Goal: Task Accomplishment & Management: Use online tool/utility

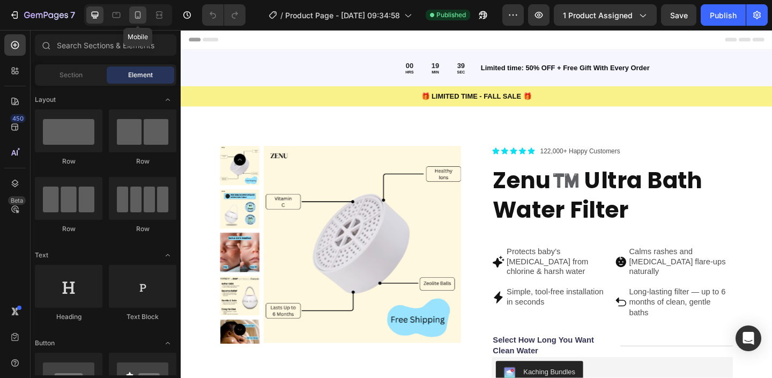
click at [138, 14] on icon at bounding box center [137, 15] width 11 height 11
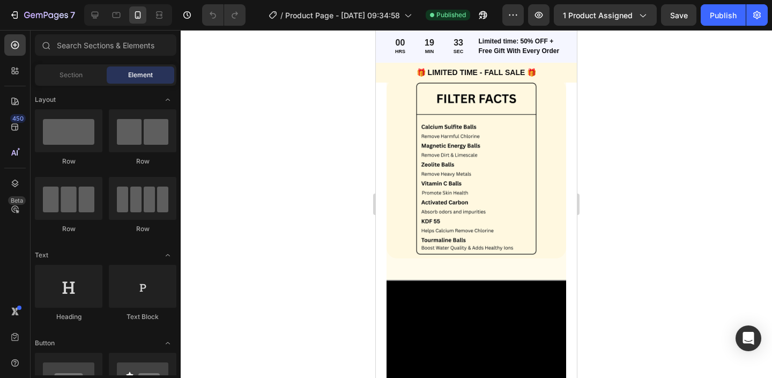
scroll to position [1191, 0]
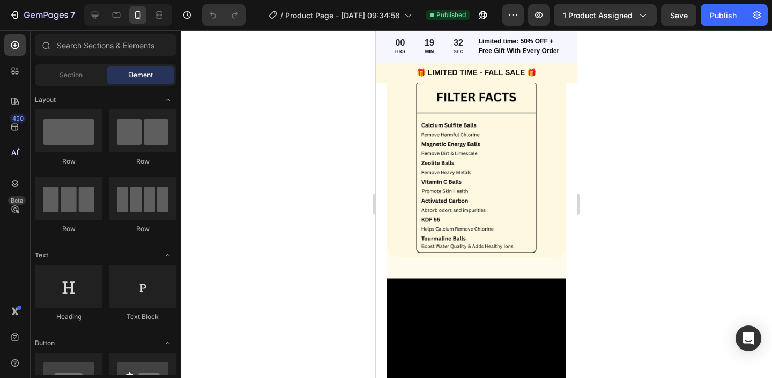
click at [433, 270] on div "Image" at bounding box center [477, 177] width 180 height 201
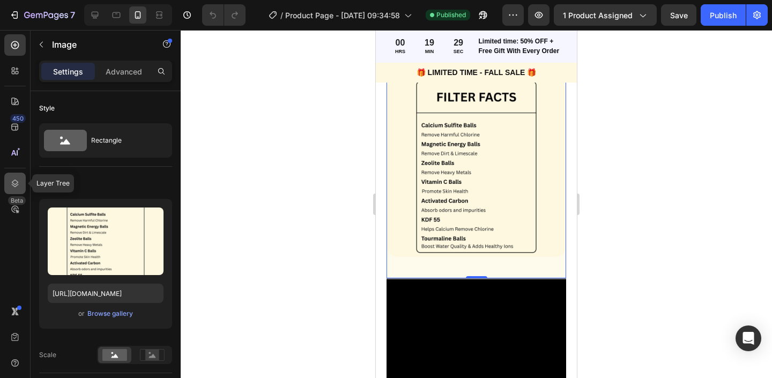
click at [14, 189] on div at bounding box center [14, 183] width 21 height 21
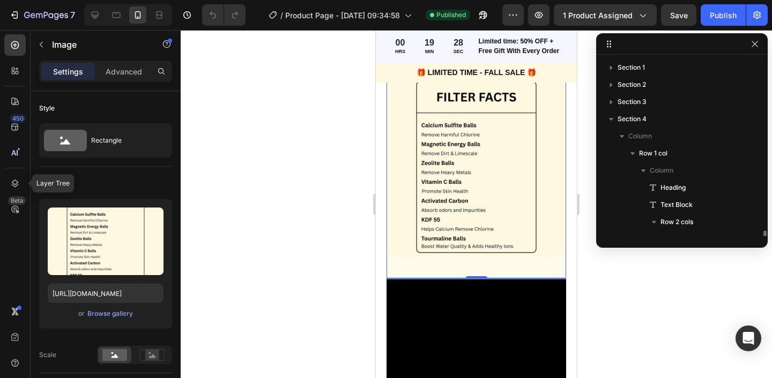
scroll to position [117, 0]
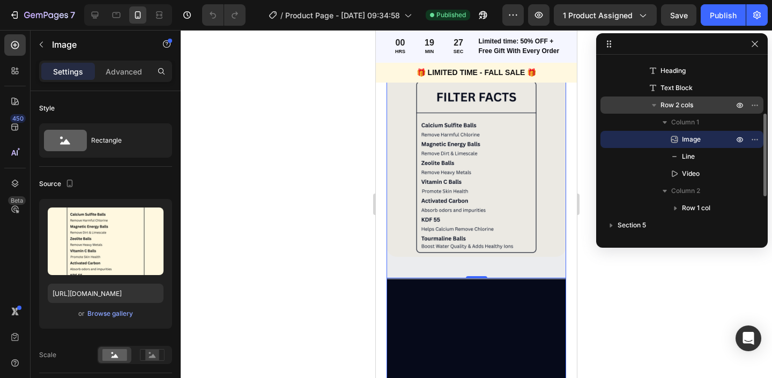
click at [681, 106] on span "Row 2 cols" at bounding box center [676, 105] width 33 height 11
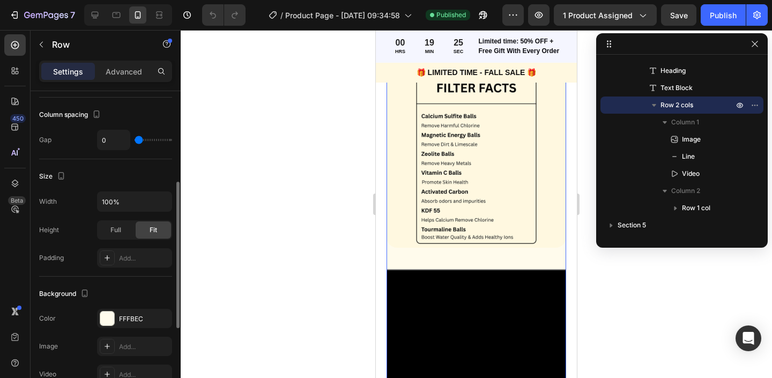
scroll to position [244, 0]
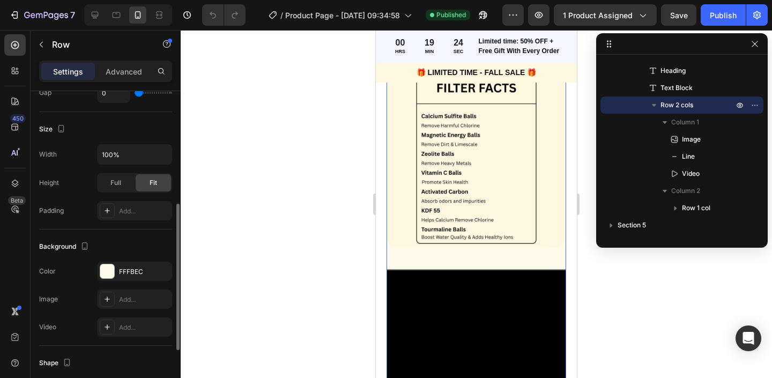
click at [291, 257] on div at bounding box center [476, 204] width 591 height 348
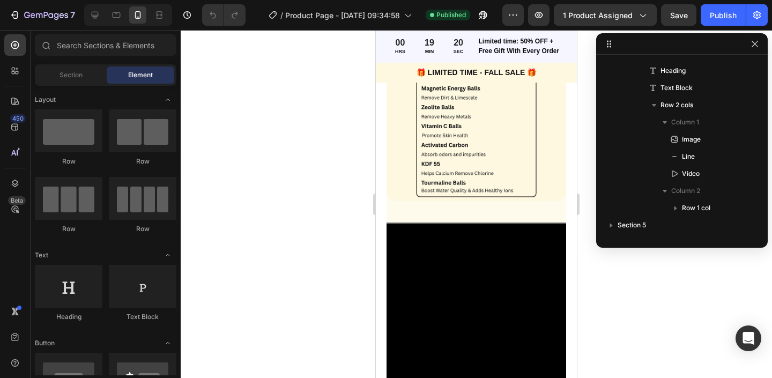
scroll to position [1246, 0]
click at [382, 79] on div "🎁 LIMITED TIME - FALL SALE 🎁 Text Block Row" at bounding box center [476, 73] width 201 height 20
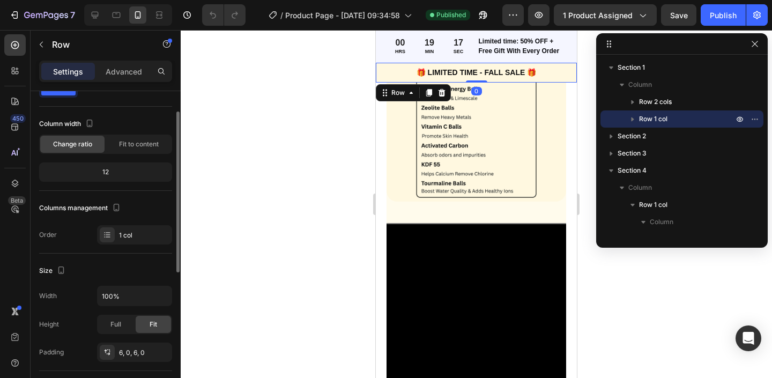
scroll to position [95, 0]
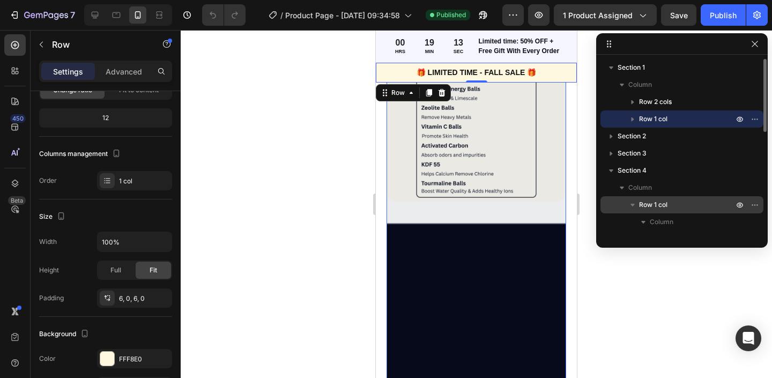
click at [658, 203] on span "Row 1 col" at bounding box center [653, 204] width 28 height 11
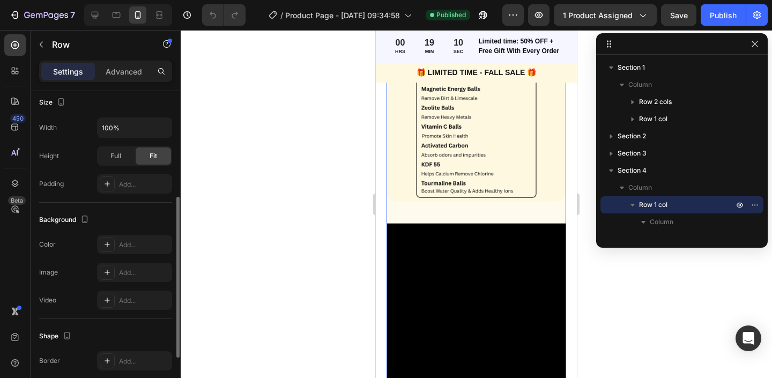
scroll to position [0, 0]
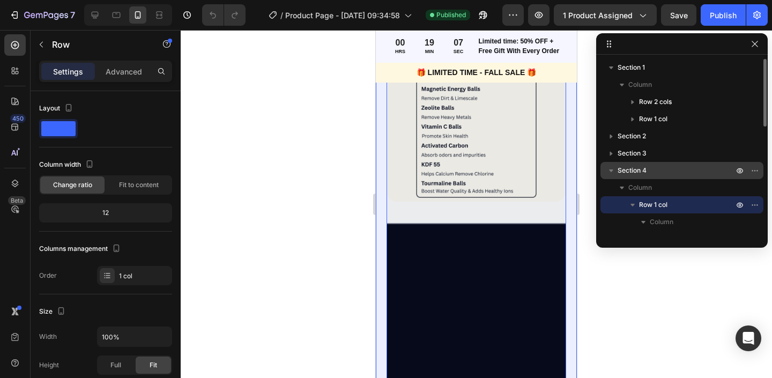
click at [636, 172] on span "Section 4" at bounding box center [632, 170] width 29 height 11
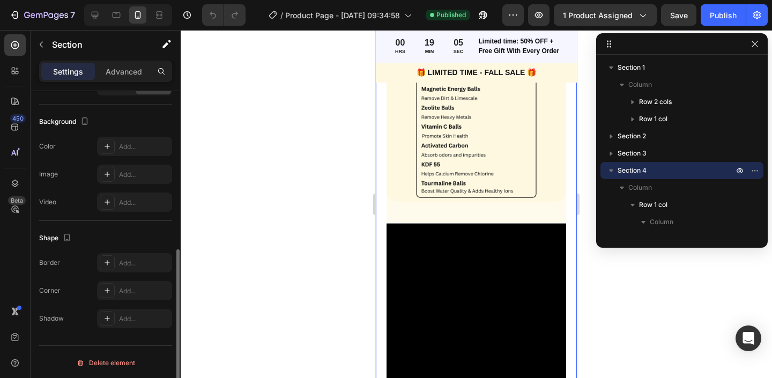
scroll to position [309, 0]
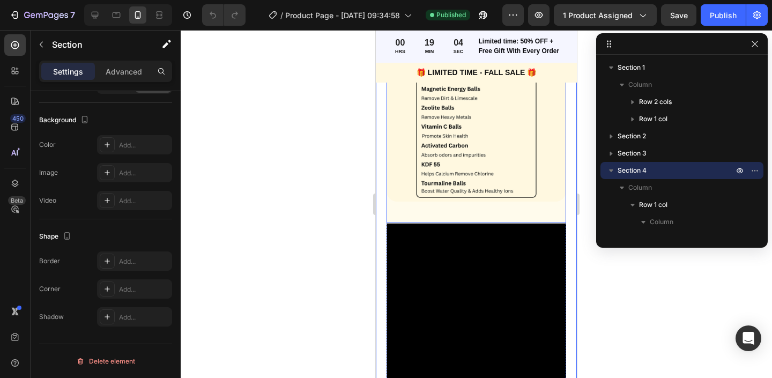
click at [476, 215] on div "Image" at bounding box center [477, 122] width 180 height 201
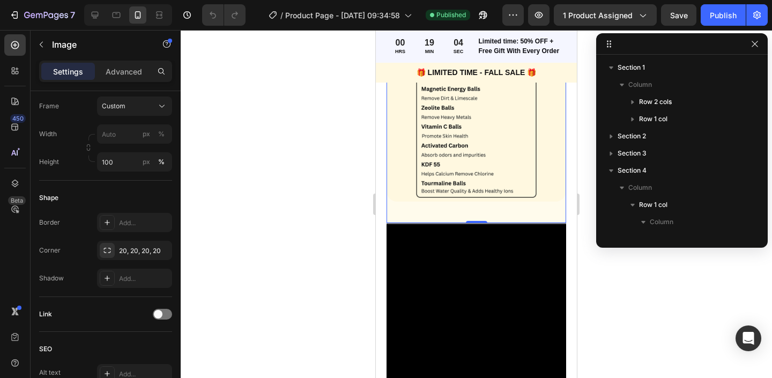
scroll to position [0, 0]
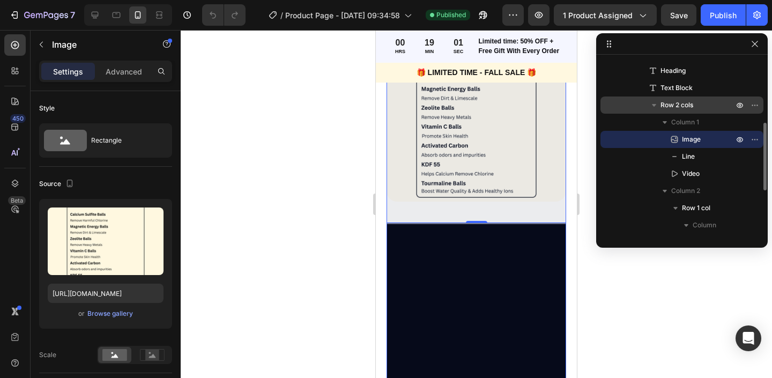
click at [686, 107] on span "Row 2 cols" at bounding box center [676, 105] width 33 height 11
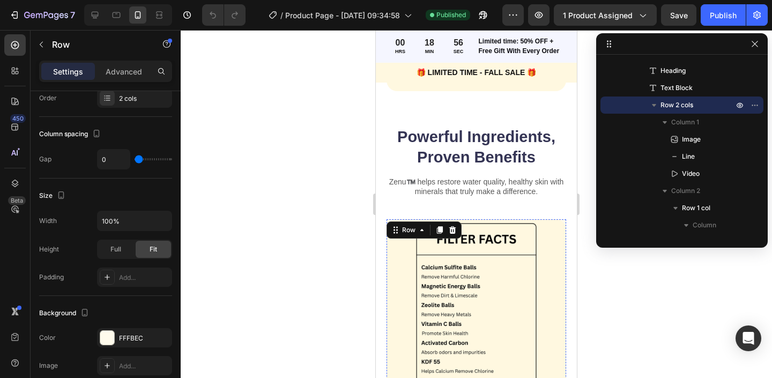
scroll to position [1036, 0]
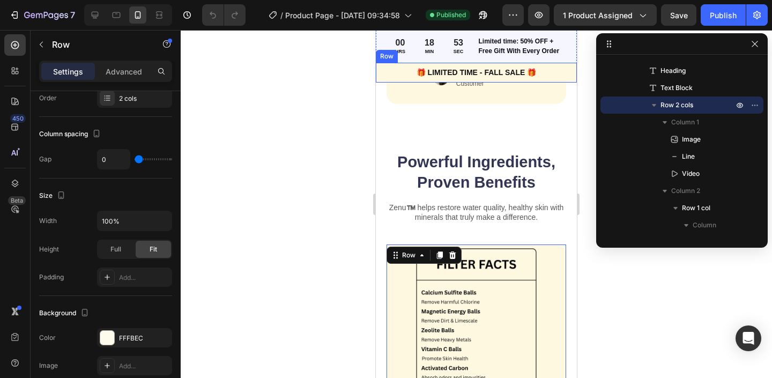
click at [380, 80] on div "🎁 LIMITED TIME - FALL SALE 🎁 Text Block Row" at bounding box center [476, 73] width 201 height 20
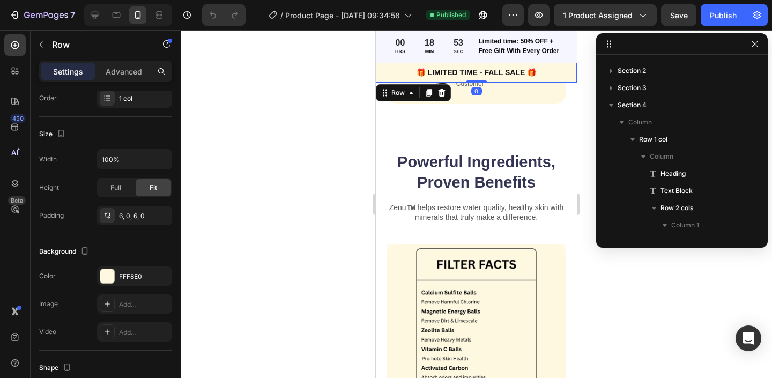
scroll to position [48, 0]
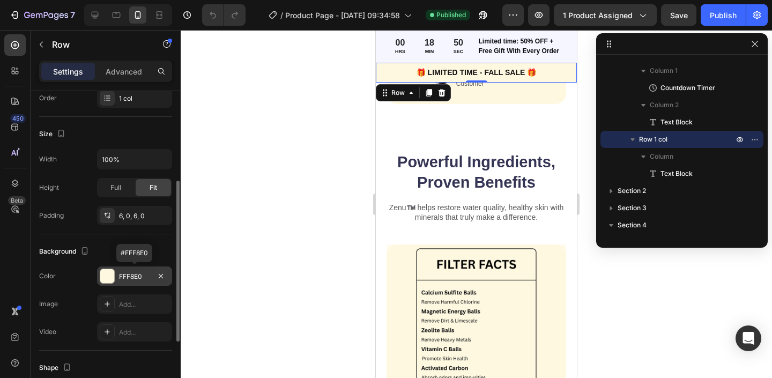
click at [113, 281] on div at bounding box center [107, 276] width 14 height 14
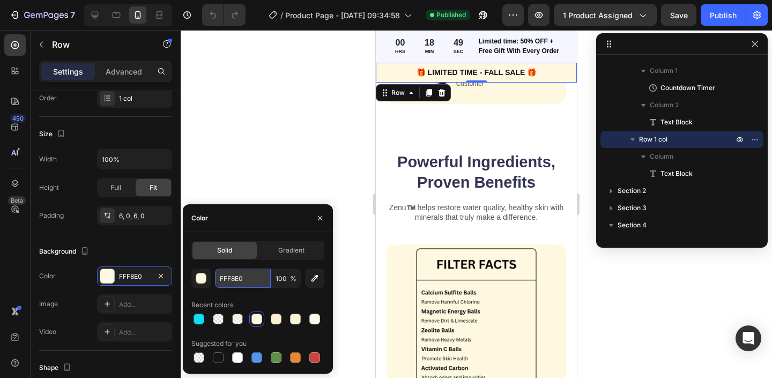
click at [231, 269] on input "FFF8E0" at bounding box center [243, 278] width 56 height 19
click at [244, 179] on div at bounding box center [476, 204] width 591 height 348
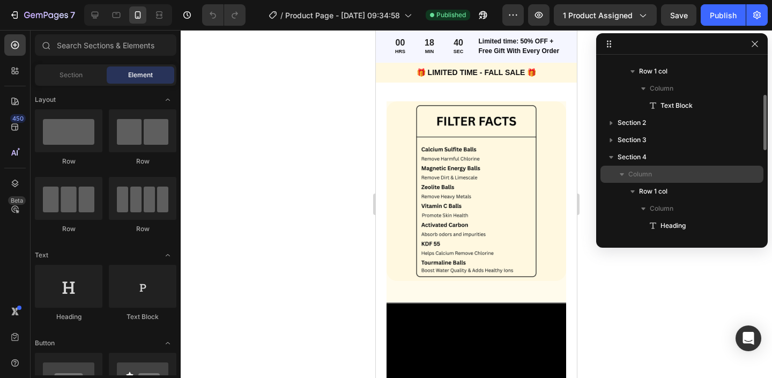
scroll to position [118, 0]
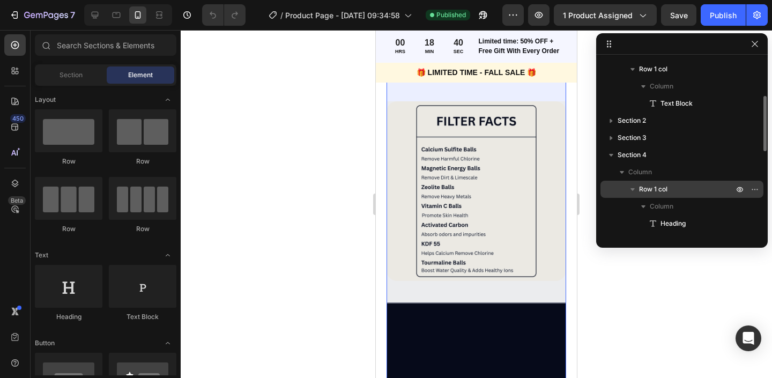
click at [670, 191] on p "Row 1 col" at bounding box center [687, 189] width 96 height 11
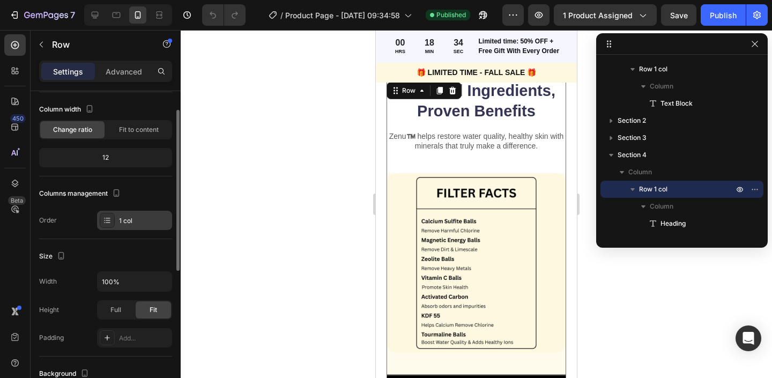
scroll to position [0, 0]
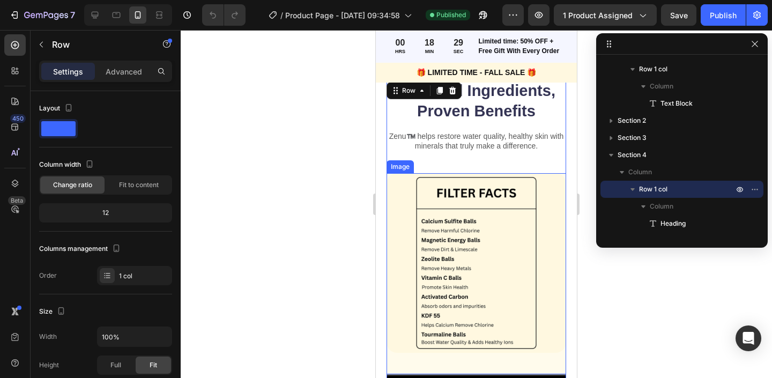
click at [492, 199] on img at bounding box center [477, 263] width 180 height 180
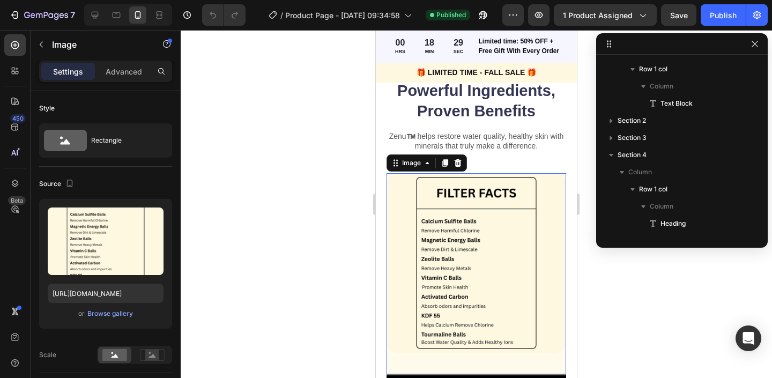
scroll to position [271, 0]
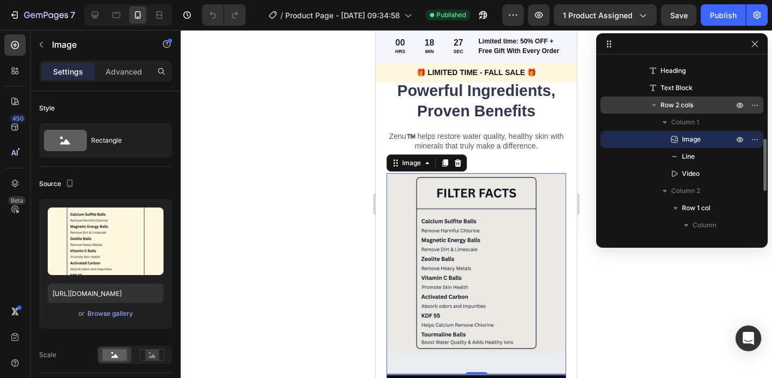
click at [696, 110] on p "Row 2 cols" at bounding box center [697, 105] width 75 height 11
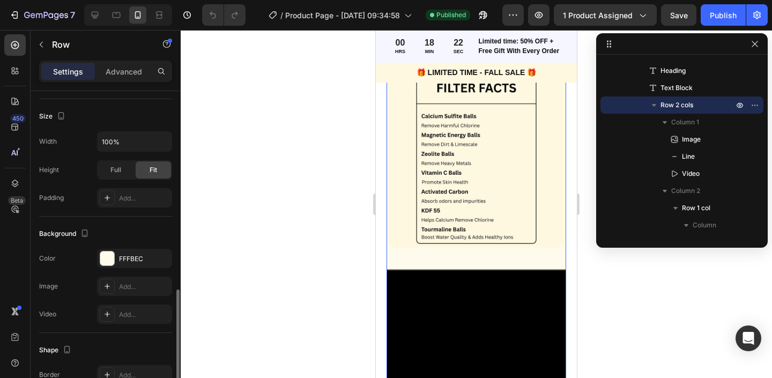
scroll to position [311, 0]
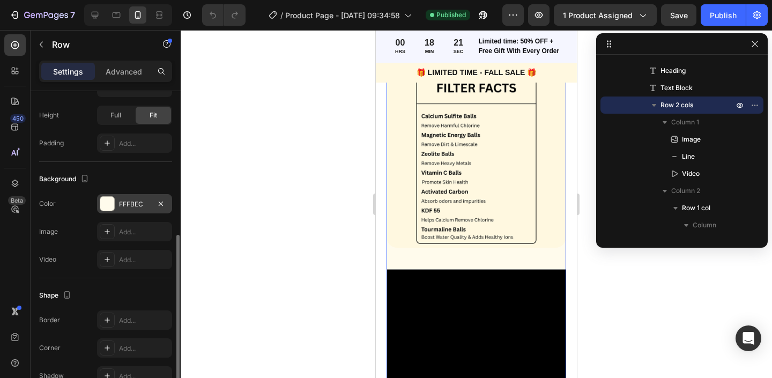
click at [122, 207] on div "FFFBEC" at bounding box center [134, 204] width 31 height 10
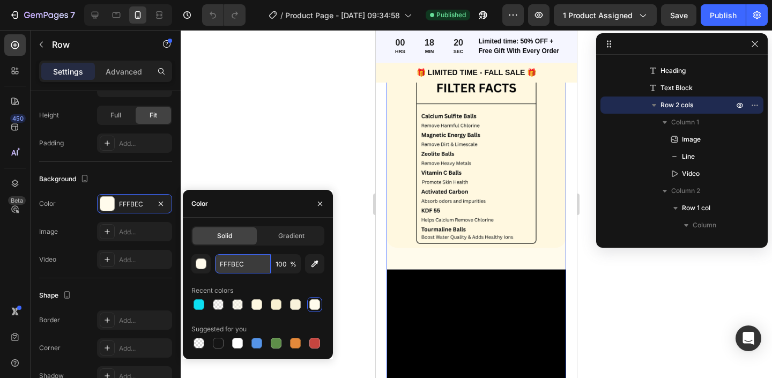
click at [247, 270] on input "FFFBEC" at bounding box center [243, 263] width 56 height 19
paste input "8E0"
type input "FFF8E0"
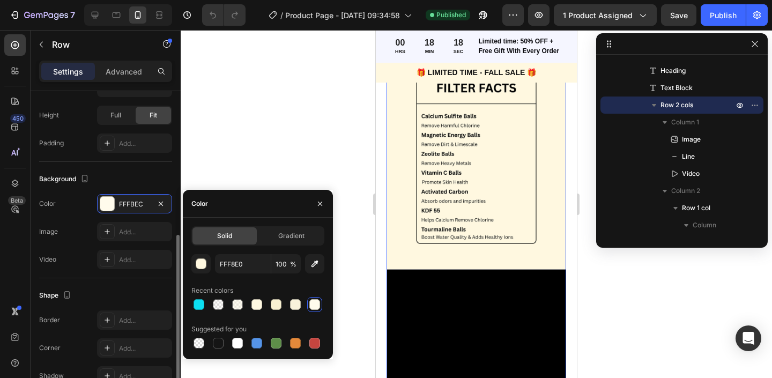
click at [66, 197] on div "Color FFFBEC" at bounding box center [105, 203] width 133 height 19
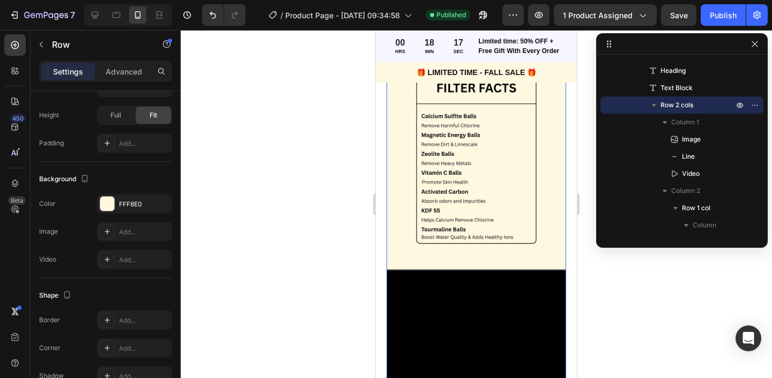
click at [315, 160] on div at bounding box center [476, 204] width 591 height 348
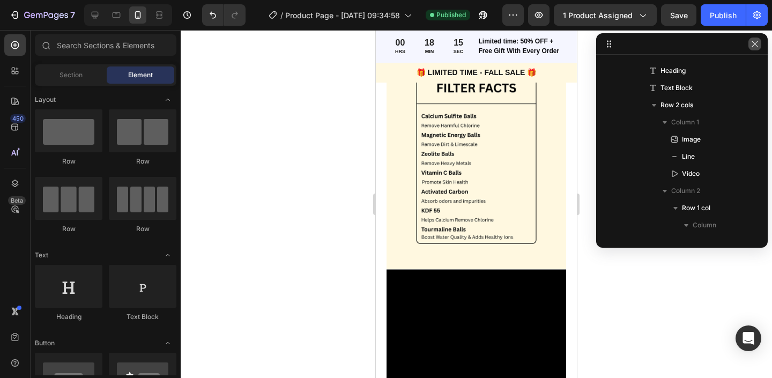
click at [757, 44] on icon "button" at bounding box center [755, 44] width 9 height 9
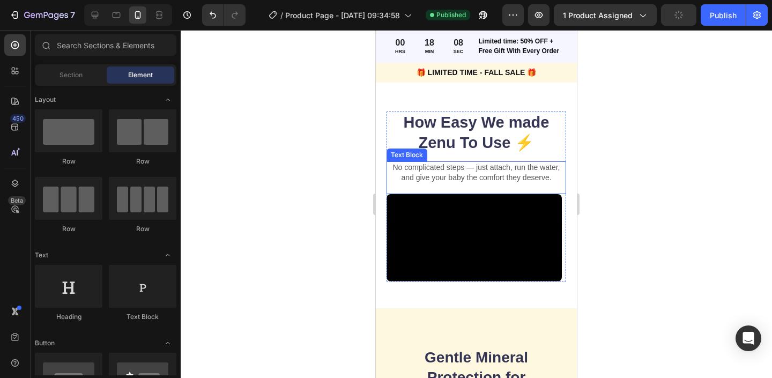
scroll to position [2033, 0]
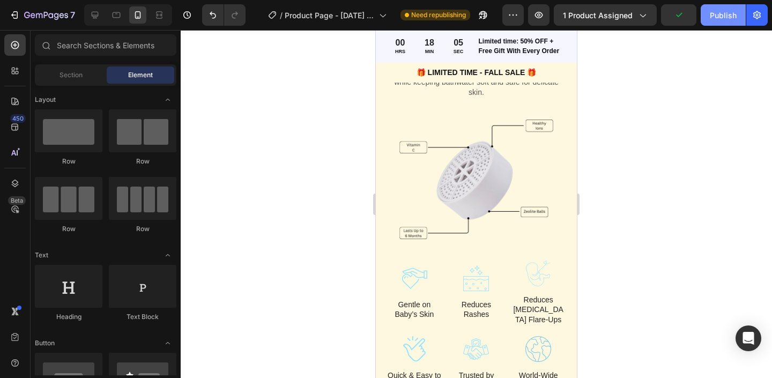
click at [728, 22] on button "Publish" at bounding box center [723, 14] width 45 height 21
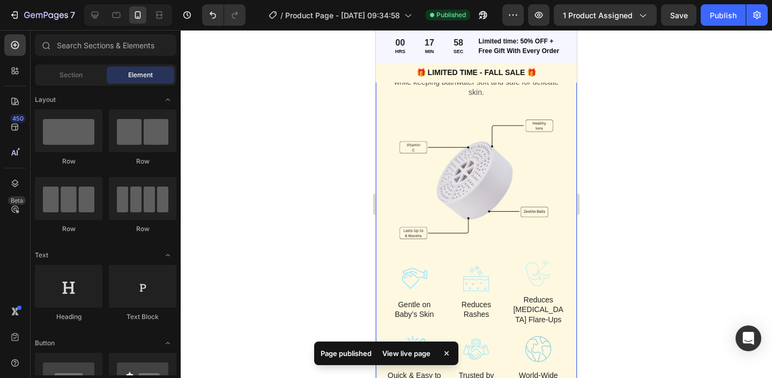
click at [331, 160] on div at bounding box center [476, 204] width 591 height 348
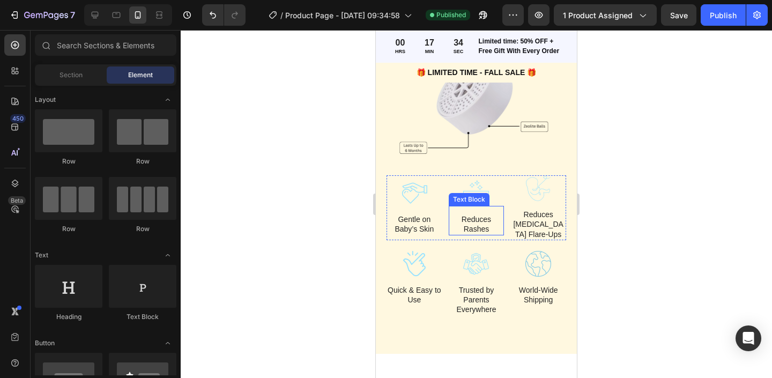
scroll to position [2172, 0]
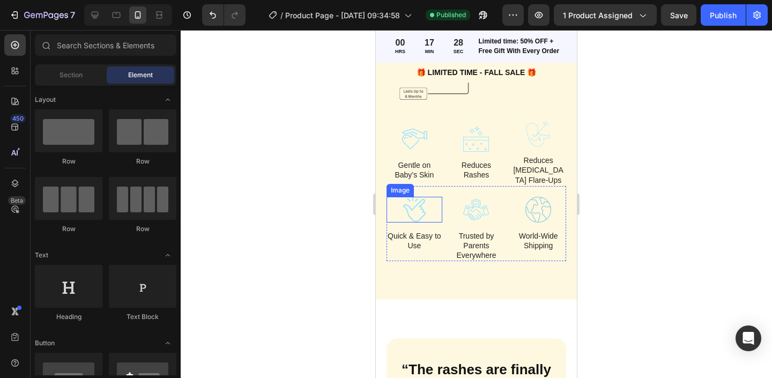
click at [425, 217] on img at bounding box center [415, 210] width 56 height 26
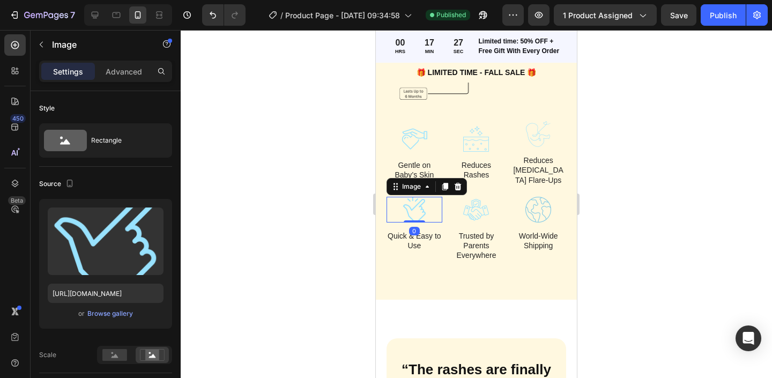
click at [707, 248] on div at bounding box center [476, 204] width 591 height 348
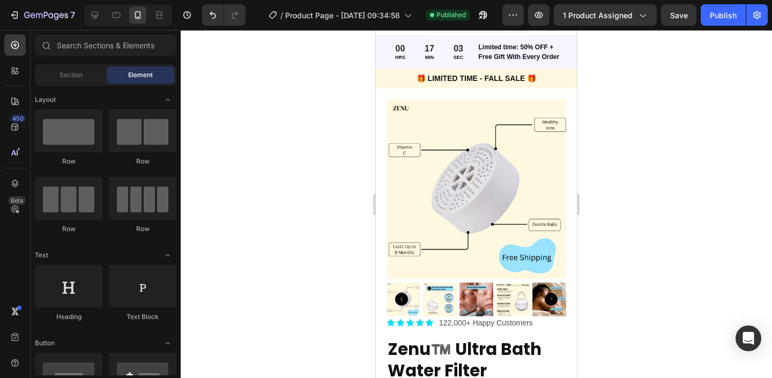
scroll to position [0, 0]
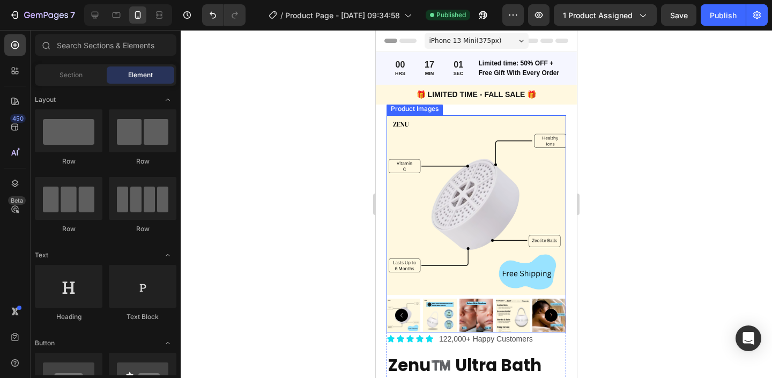
click at [472, 322] on img at bounding box center [476, 316] width 34 height 34
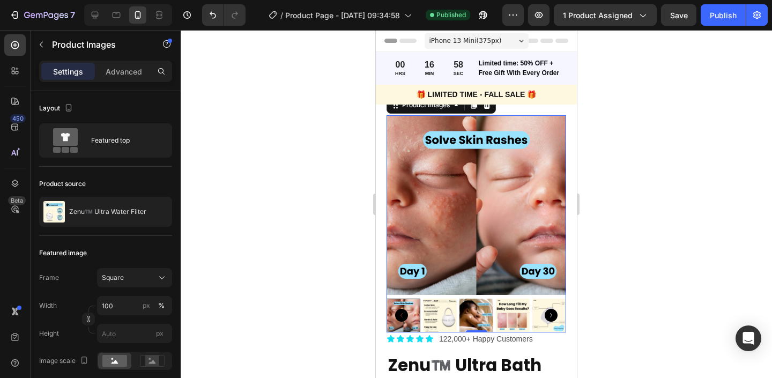
click at [402, 315] on icon "Carousel Back Arrow" at bounding box center [401, 315] width 13 height 13
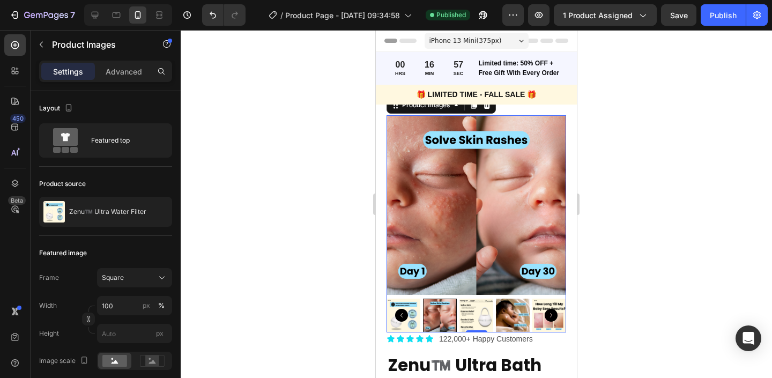
click at [415, 320] on img at bounding box center [404, 316] width 34 height 34
